Goal: Task Accomplishment & Management: Manage account settings

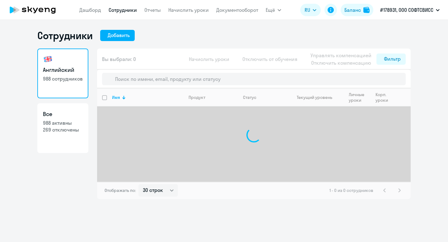
select select "30"
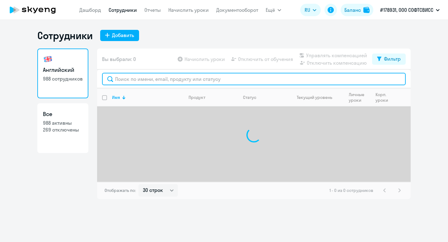
click at [133, 77] on input "text" at bounding box center [254, 79] width 304 height 12
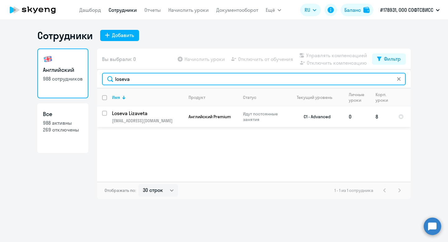
type input "loseva"
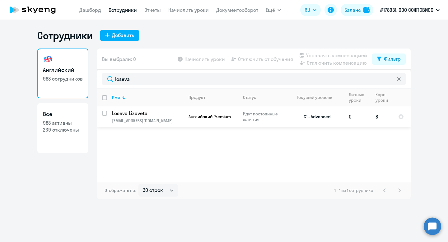
click at [104, 112] on input "select row 23778328" at bounding box center [108, 117] width 12 height 12
checkbox input "true"
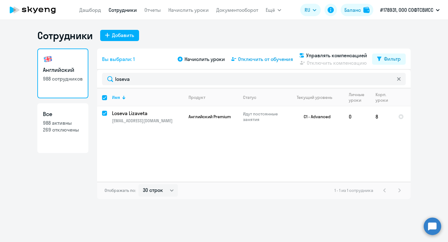
click at [257, 63] on span "Отключить от обучения" at bounding box center [265, 58] width 55 height 7
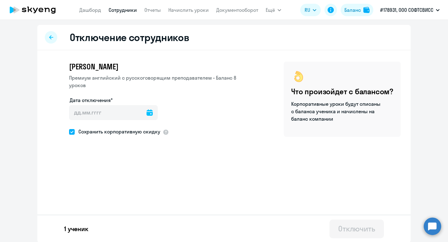
click at [147, 110] on icon at bounding box center [150, 113] width 6 height 6
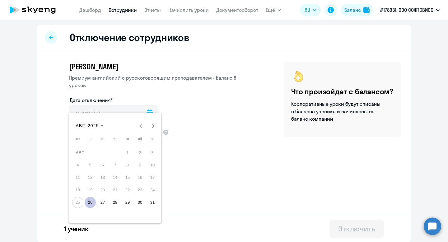
click at [92, 202] on span "26" at bounding box center [90, 202] width 11 height 11
type input "26.08.2025"
type input "26.8.2025"
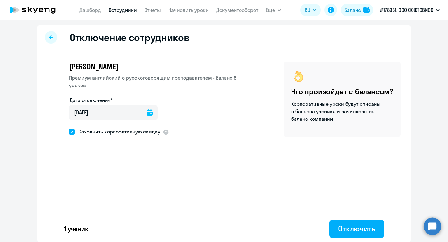
click at [96, 128] on span "Сохранить корпоративную скидку" at bounding box center [118, 131] width 86 height 7
click at [69, 132] on input "Сохранить корпоративную скидку" at bounding box center [69, 132] width 0 height 0
click at [96, 128] on span "Сохранить корпоративную скидку" at bounding box center [118, 131] width 86 height 7
click at [69, 132] on input "Сохранить корпоративную скидку" at bounding box center [69, 132] width 0 height 0
checkbox input "true"
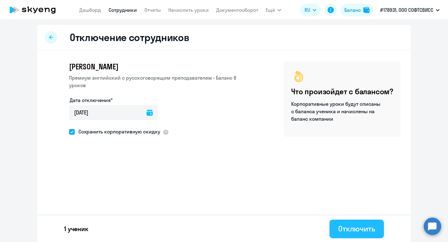
click at [348, 230] on div "Отключить" at bounding box center [356, 229] width 37 height 10
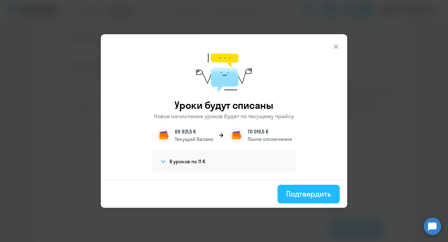
click at [297, 195] on div "Подтвердить" at bounding box center [308, 194] width 45 height 10
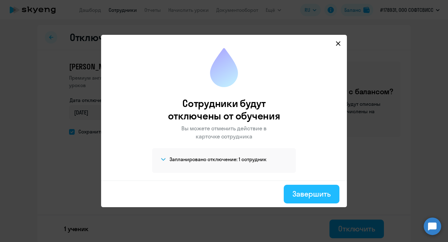
click at [299, 194] on div "Завершить" at bounding box center [311, 194] width 38 height 10
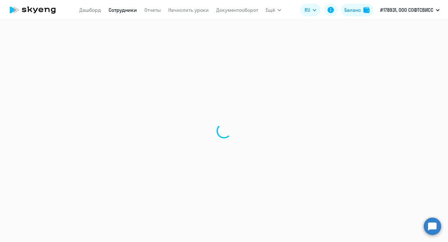
select select "30"
